Goal: Task Accomplishment & Management: Manage account settings

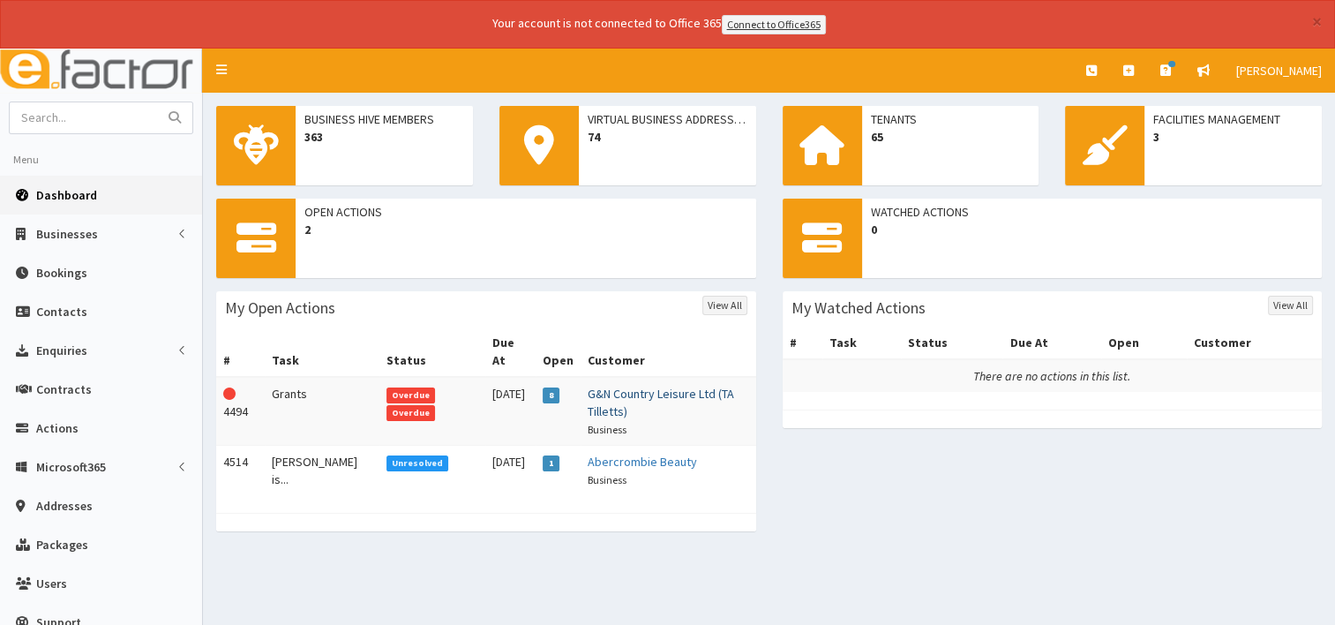
click at [589, 386] on link "G&N Country Leisure Ltd (TA Tilletts)" at bounding box center [661, 403] width 146 height 34
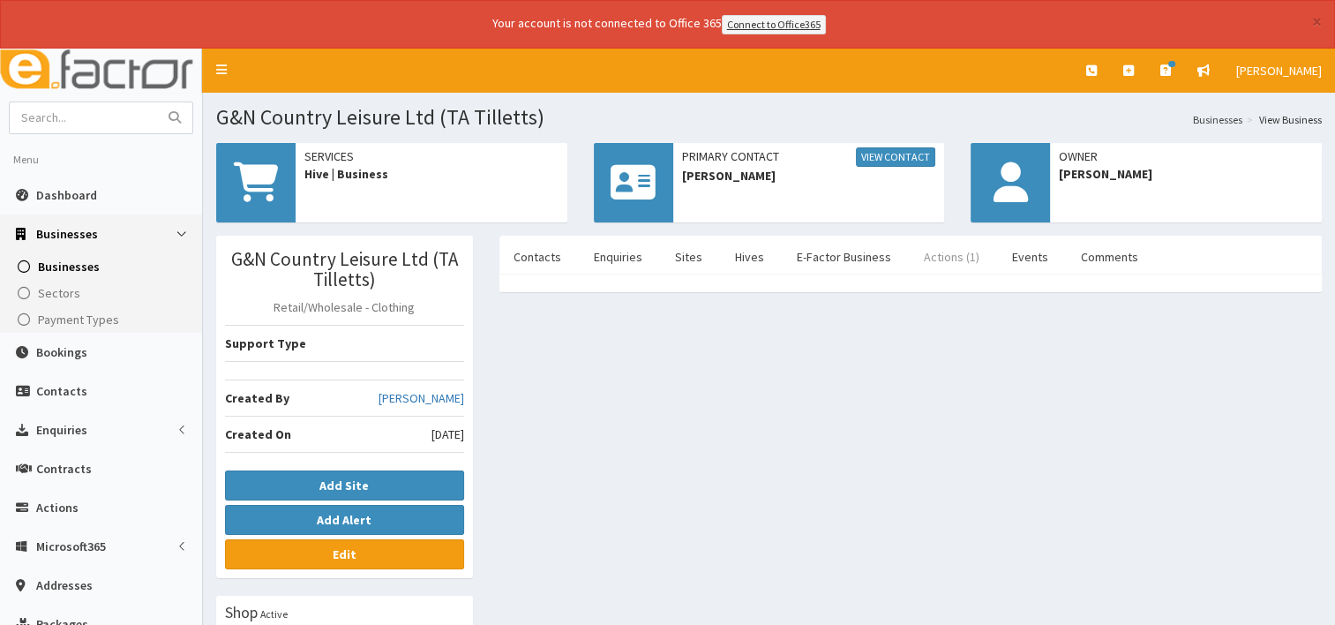
click at [935, 258] on link "Actions (1)" at bounding box center [952, 256] width 84 height 37
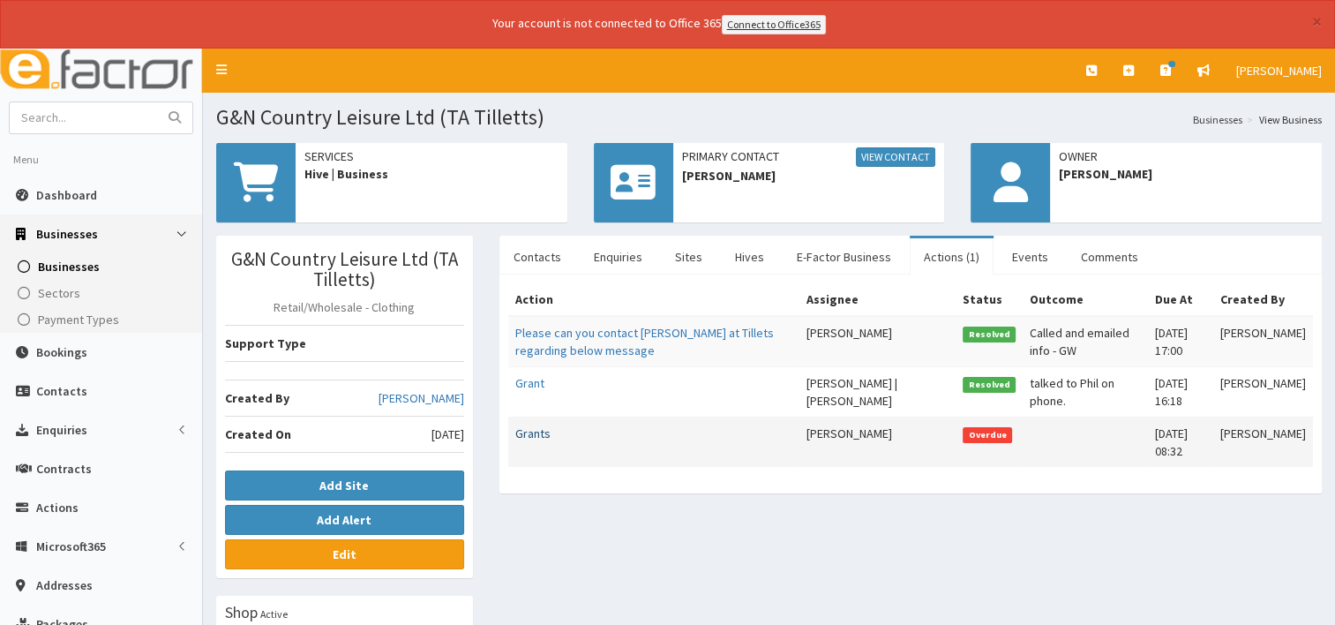
click at [530, 432] on link "Grants" at bounding box center [532, 433] width 35 height 16
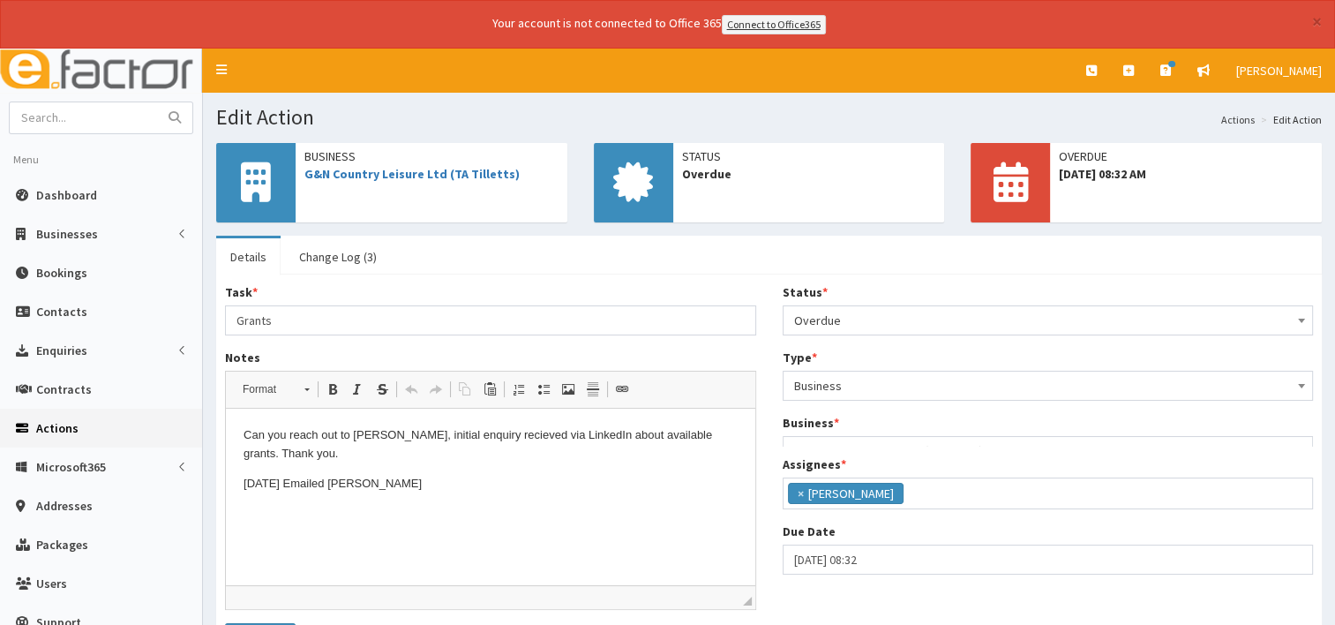
scroll to position [60, 0]
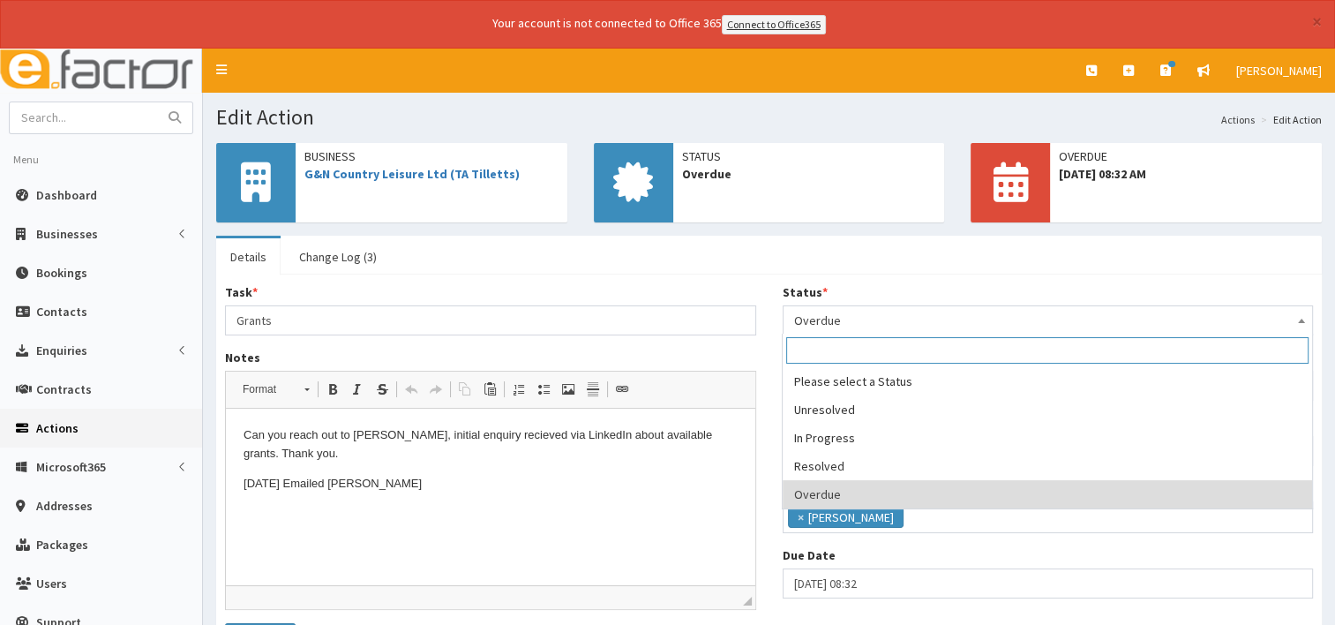
click at [1309, 315] on span at bounding box center [1302, 318] width 18 height 25
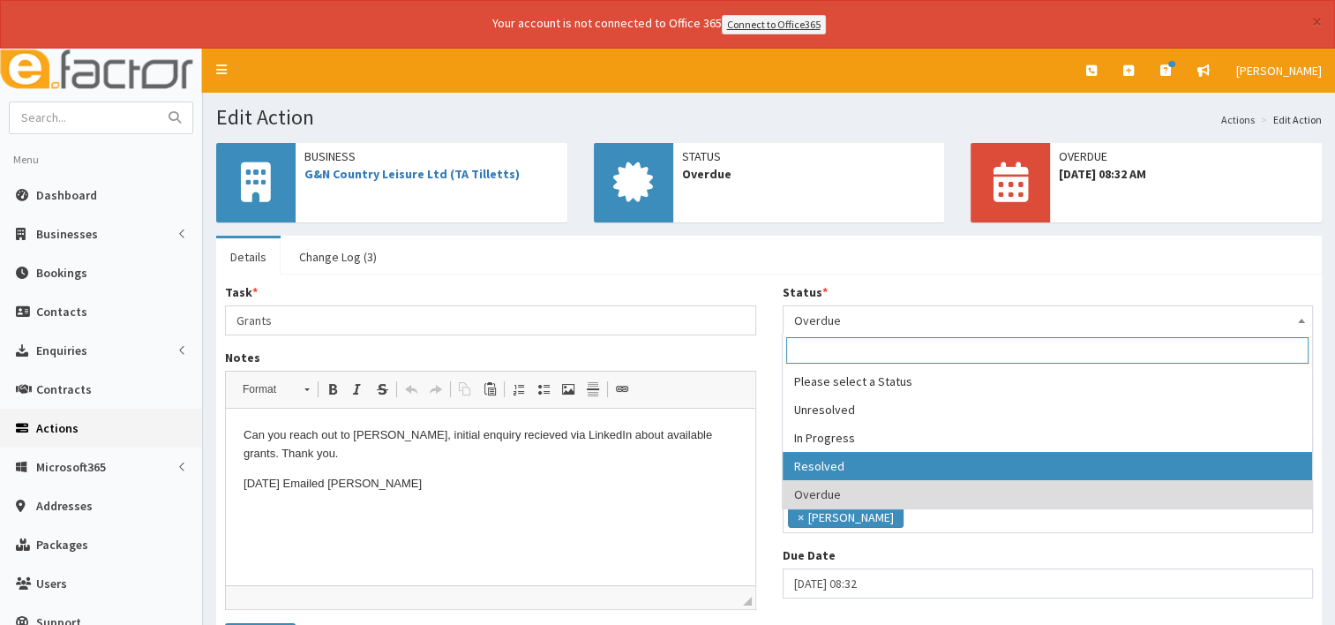
select select "3"
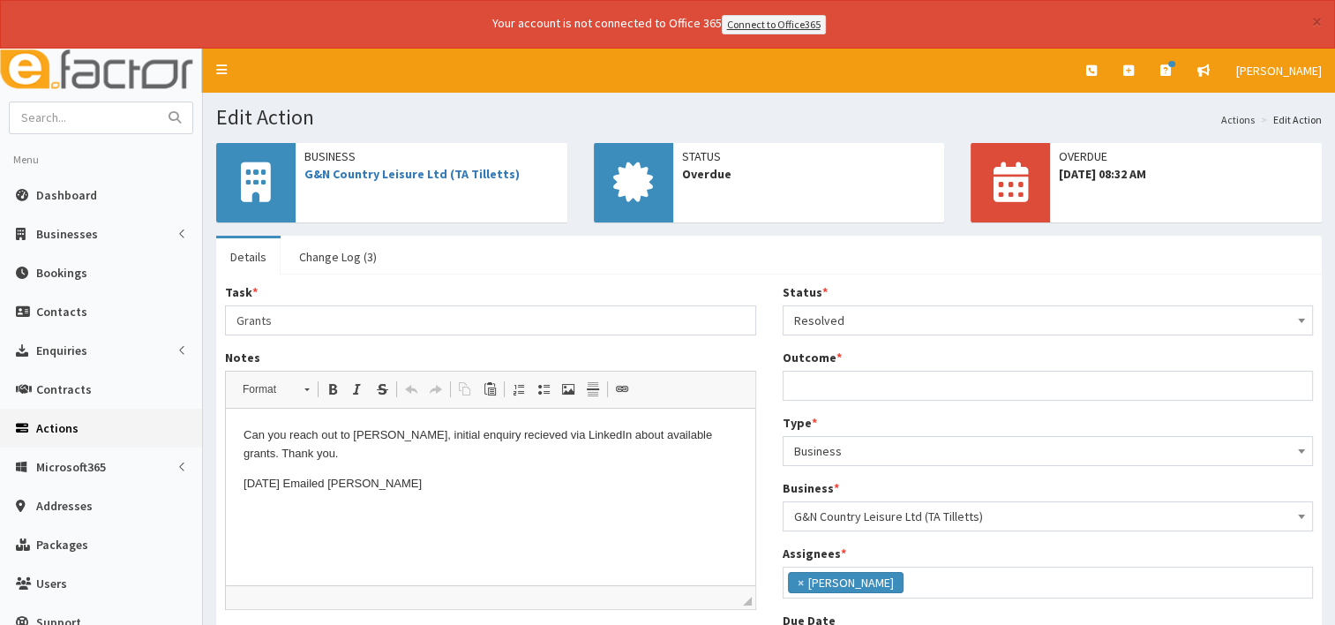
click at [379, 479] on p "01/09/25 Emailed Jess" at bounding box center [491, 484] width 494 height 19
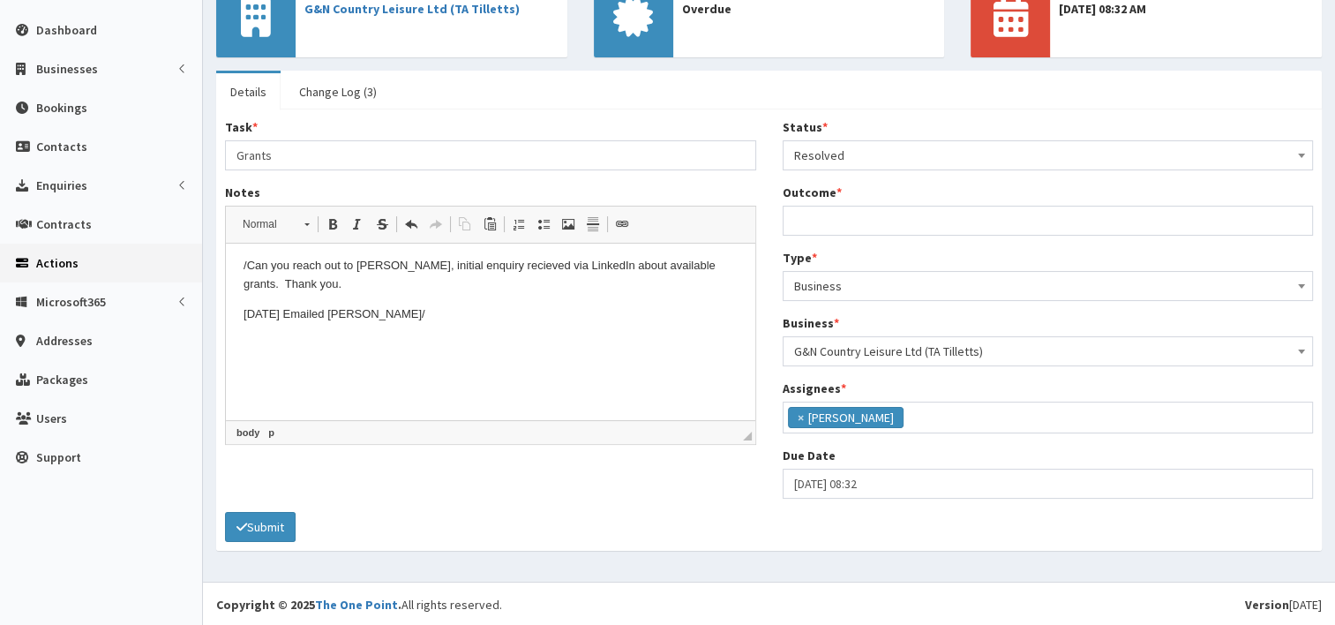
click at [382, 307] on p "01/09/25 Emailed Jess/" at bounding box center [491, 314] width 494 height 19
click at [822, 214] on input "Outcome *" at bounding box center [1048, 221] width 531 height 30
type input "No response"
drag, startPoint x: 483, startPoint y: 340, endPoint x: 230, endPoint y: 342, distance: 252.4
click at [230, 342] on html "/Can you reach out to Jess Tutill, initial enquiry recieved via LinkedIn about …" at bounding box center [490, 319] width 529 height 161
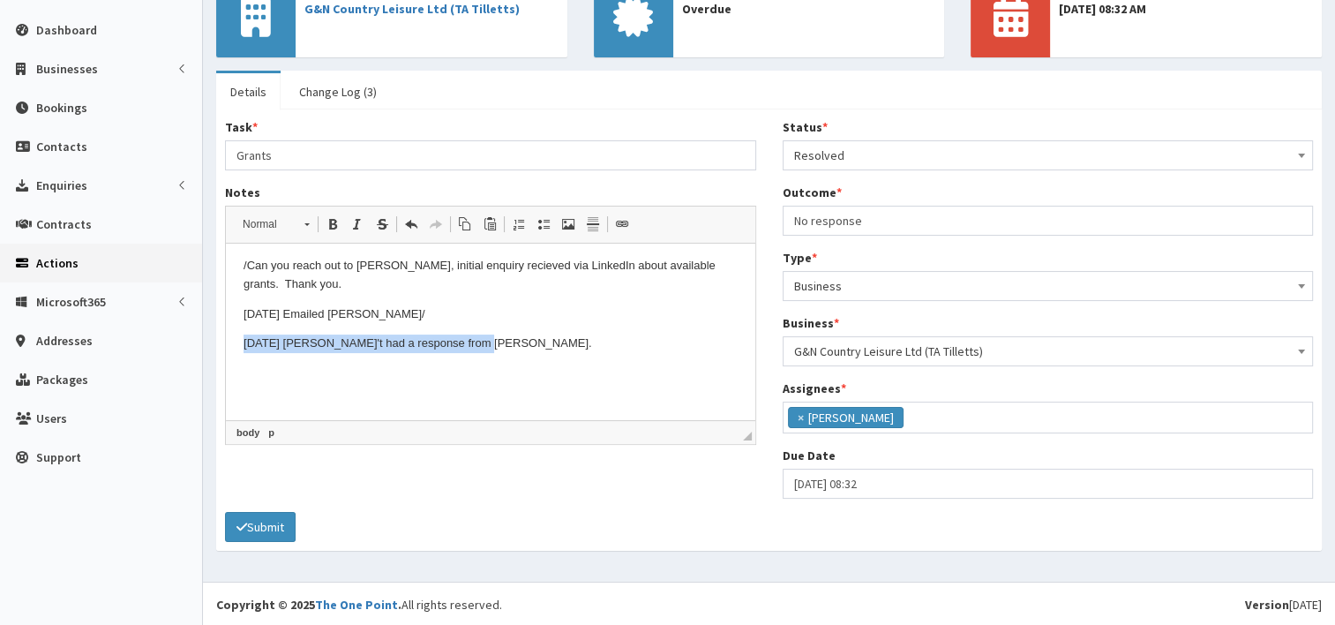
copy p "04/09/2025 Haen't had a response from Jess."
click at [282, 525] on button "Submit" at bounding box center [260, 527] width 71 height 30
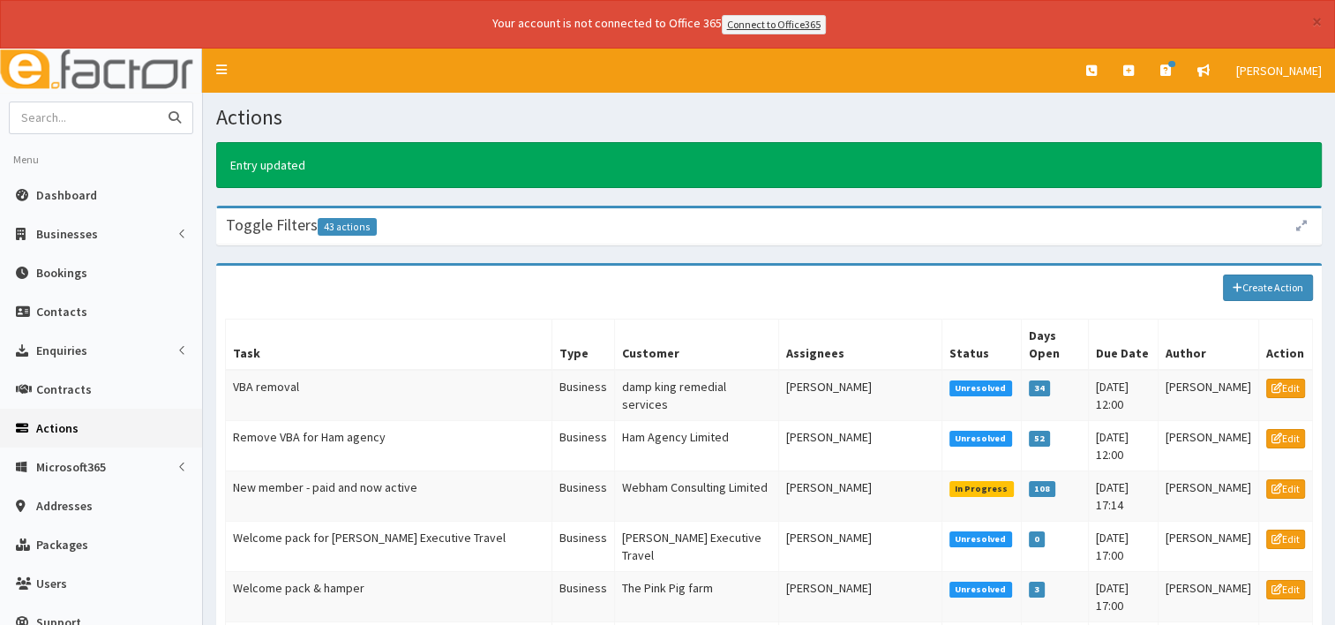
click at [58, 116] on input "text" at bounding box center [84, 117] width 148 height 31
type input "g&N"
click at [157, 102] on button "submit" at bounding box center [174, 117] width 35 height 31
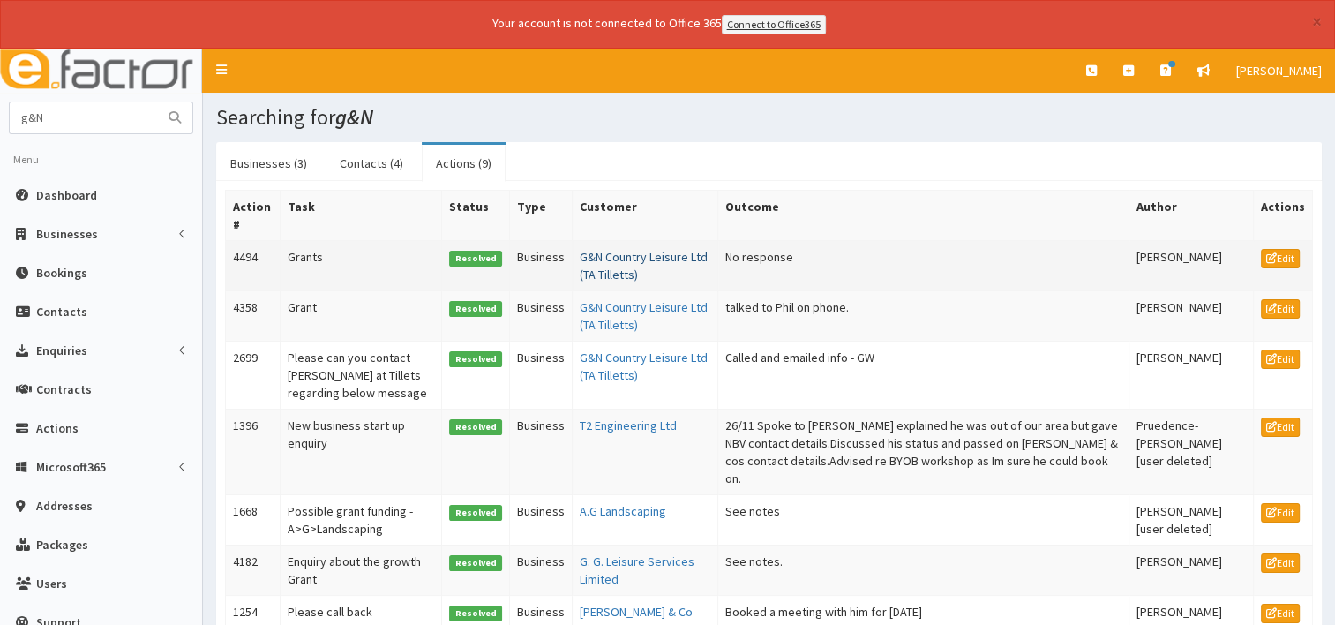
click at [607, 265] on link "G&N Country Leisure Ltd (TA Tilletts)" at bounding box center [644, 266] width 128 height 34
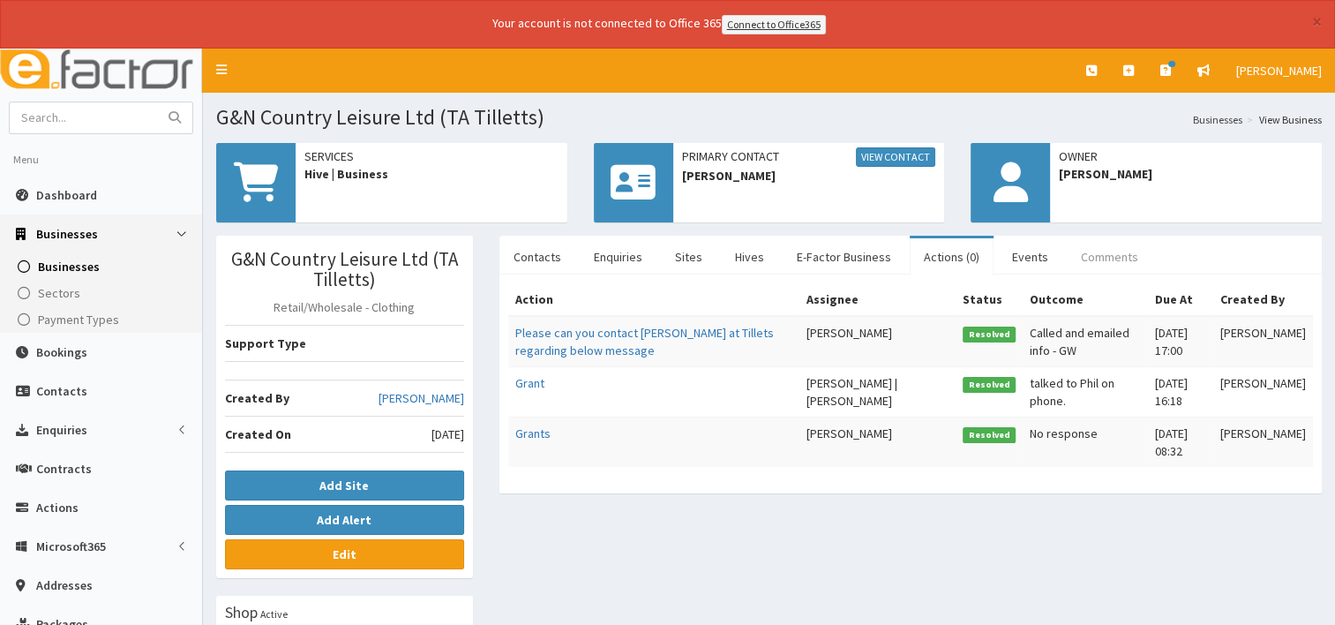
click at [1077, 252] on link "Comments" at bounding box center [1110, 256] width 86 height 37
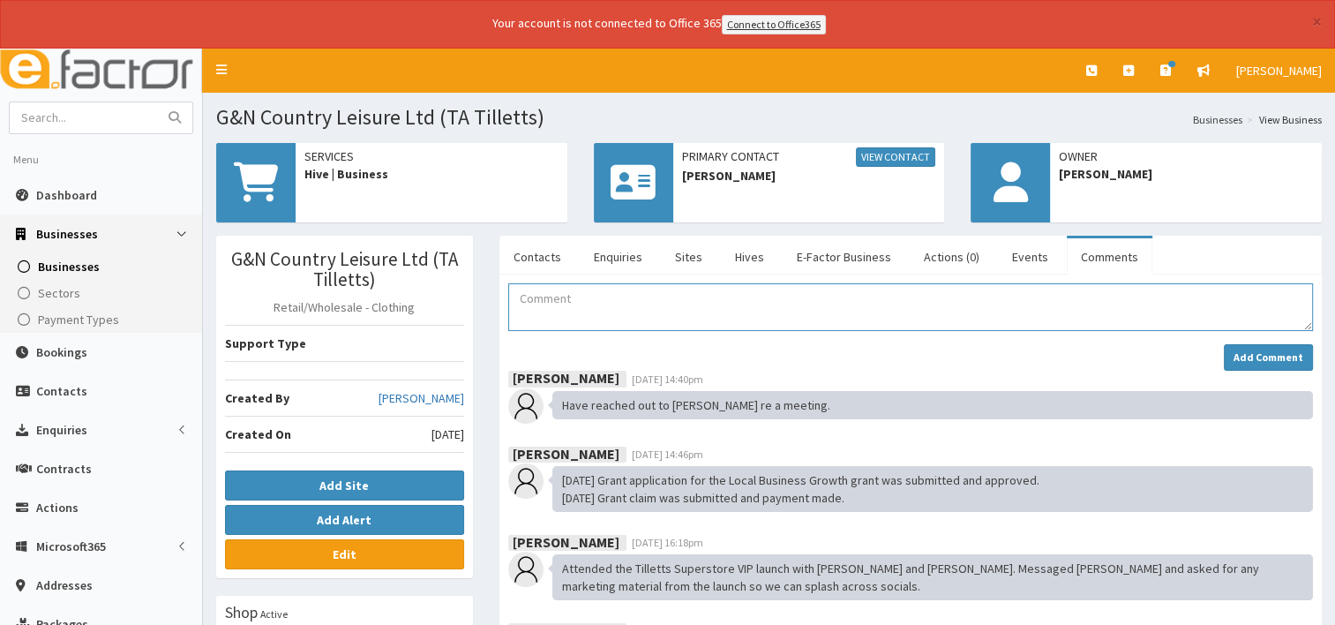
click at [625, 297] on textarea "Comment" at bounding box center [910, 307] width 805 height 48
paste textarea "[DATE] [PERSON_NAME]'t had a response from [PERSON_NAME]."
drag, startPoint x: 620, startPoint y: 293, endPoint x: 575, endPoint y: 292, distance: 45.0
click at [575, 292] on textarea "[DATE] [PERSON_NAME]'t had a response from [PERSON_NAME]." at bounding box center [910, 307] width 805 height 48
click at [763, 297] on textarea "[DATE] Haven't had a response from [PERSON_NAME]." at bounding box center [910, 307] width 805 height 48
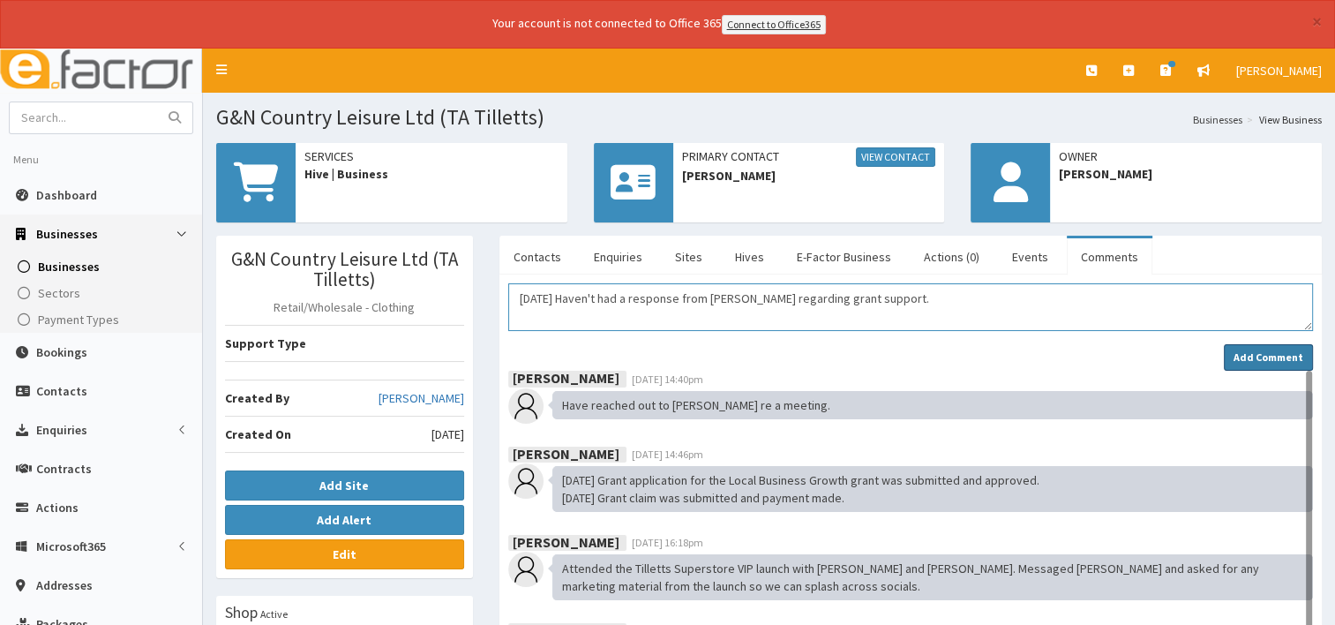
type textarea "[DATE] Haven't had a response from [PERSON_NAME] regarding grant support."
click at [1257, 357] on strong "Add Comment" at bounding box center [1269, 356] width 70 height 13
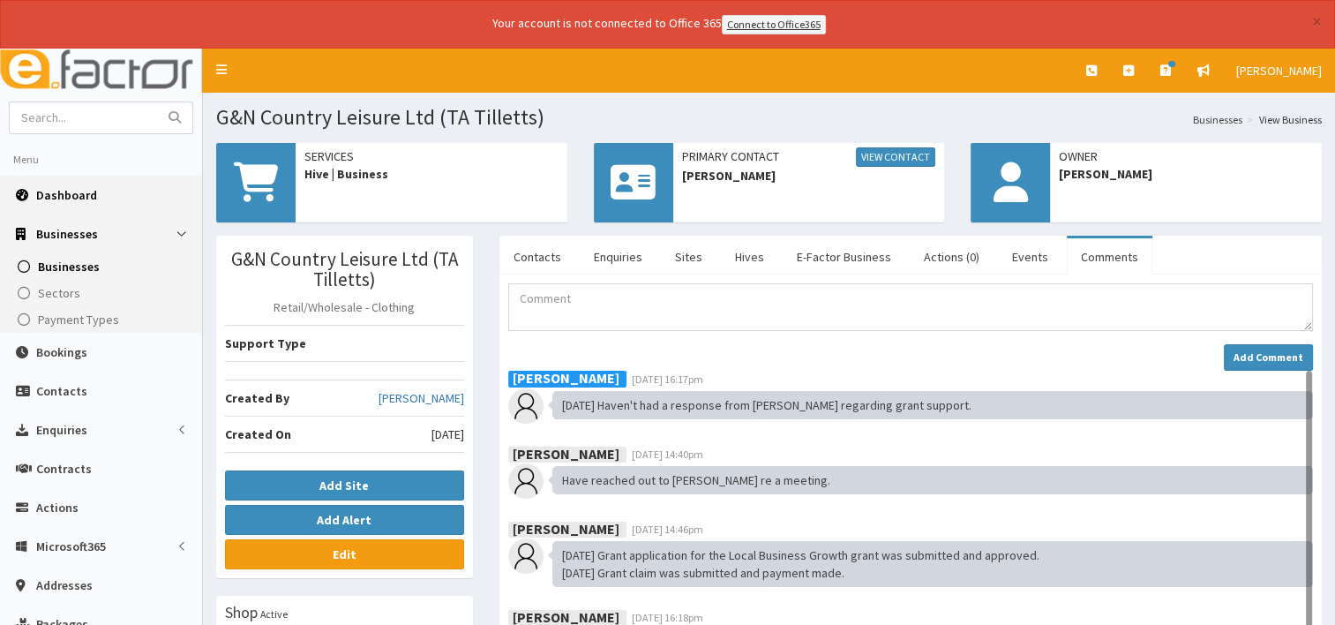
click at [68, 199] on span "Dashboard" at bounding box center [66, 195] width 61 height 16
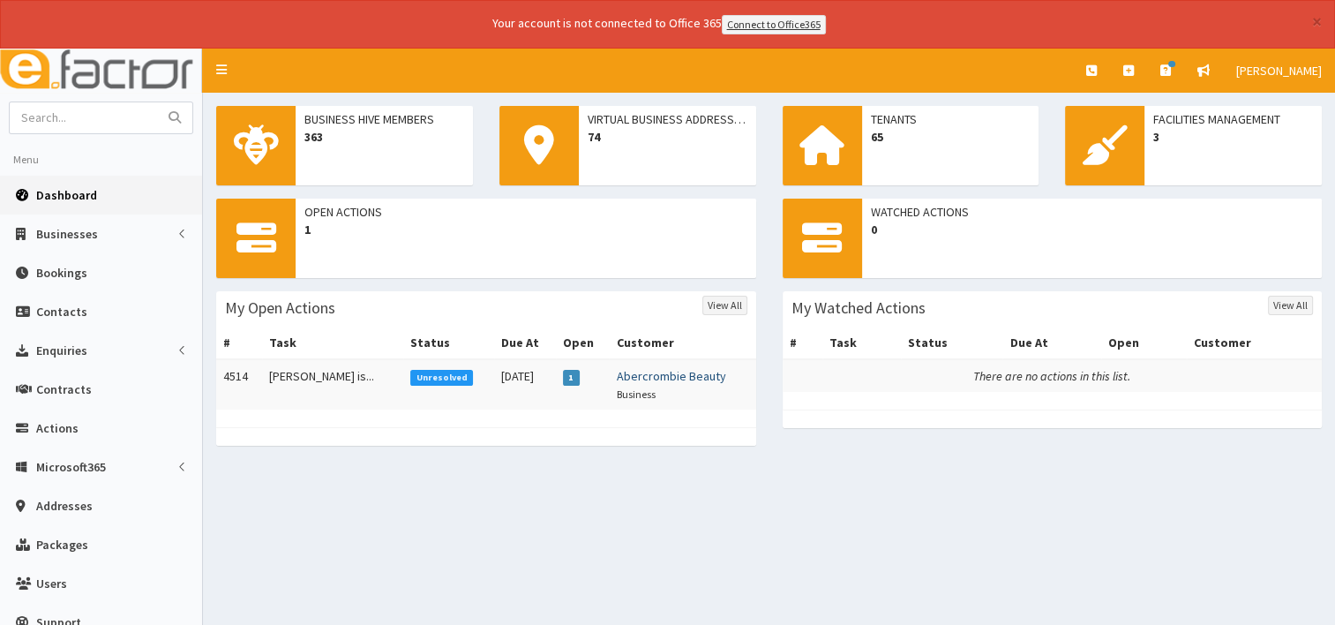
click at [660, 375] on link "Abercrombie Beauty" at bounding box center [670, 376] width 109 height 16
